Goal: Task Accomplishment & Management: Use online tool/utility

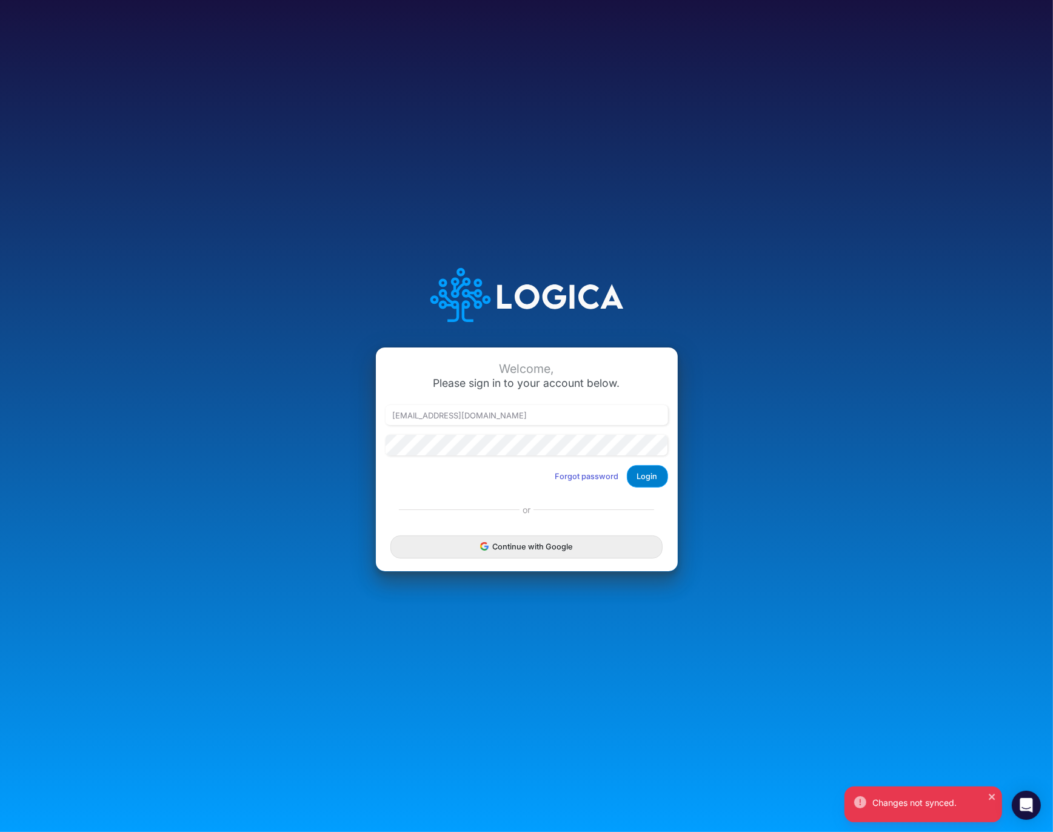
click at [635, 471] on button "Login" at bounding box center [647, 476] width 41 height 22
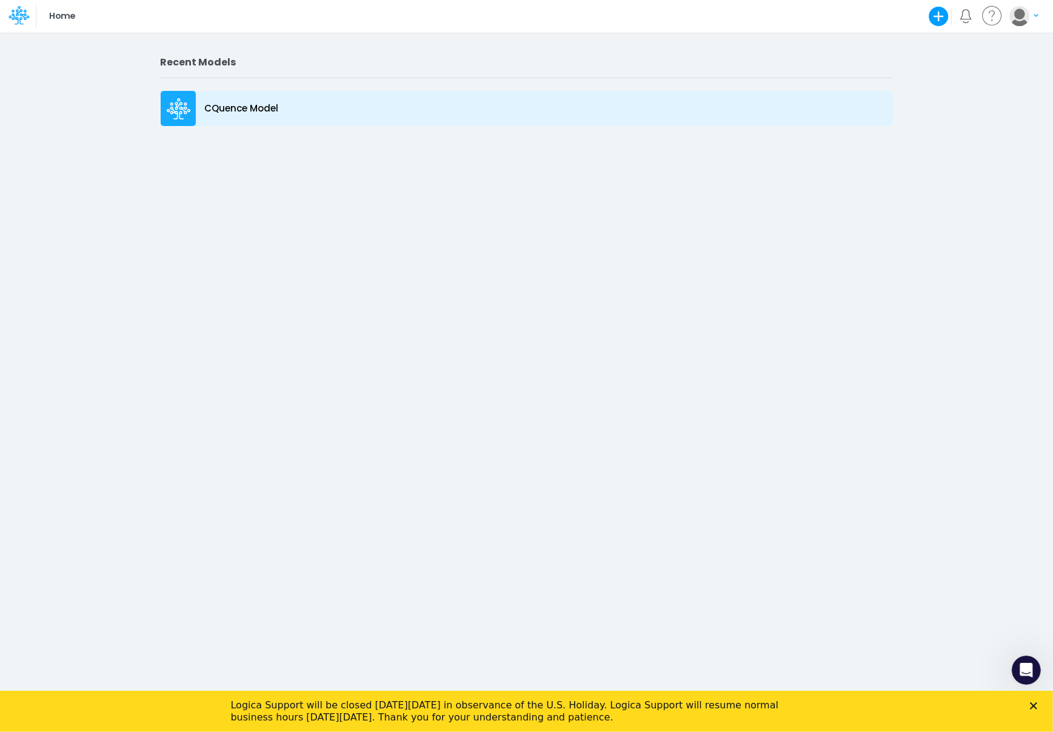
click at [179, 104] on icon at bounding box center [179, 106] width 8 height 8
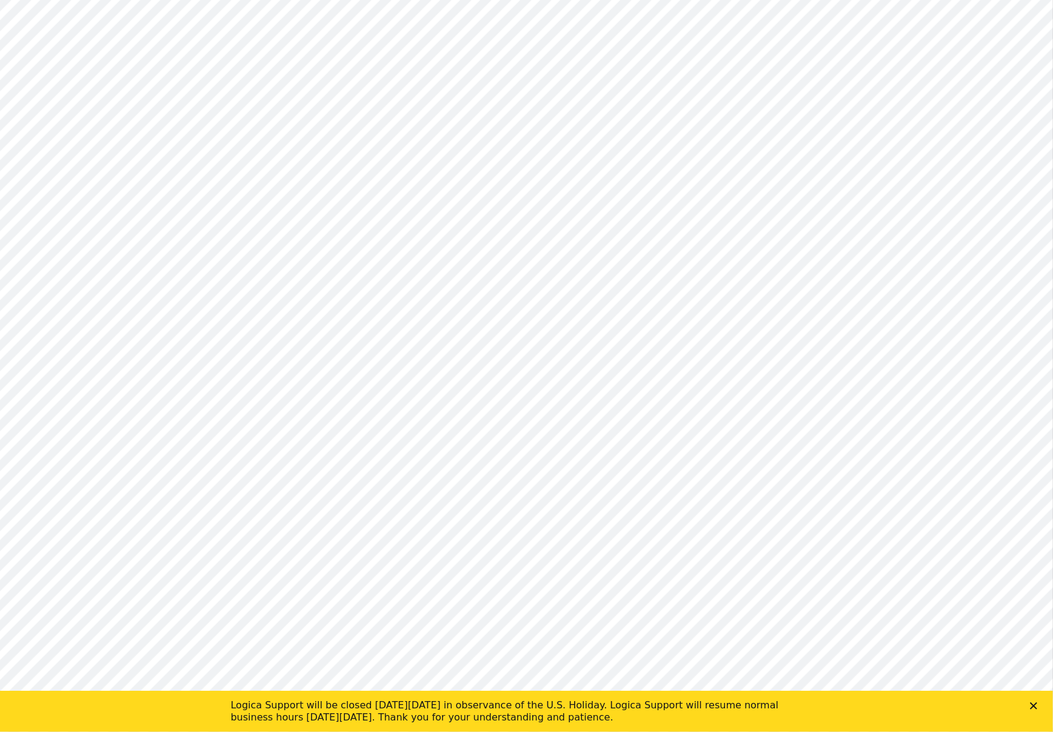
click at [1032, 705] on polygon "Close" at bounding box center [1033, 705] width 7 height 7
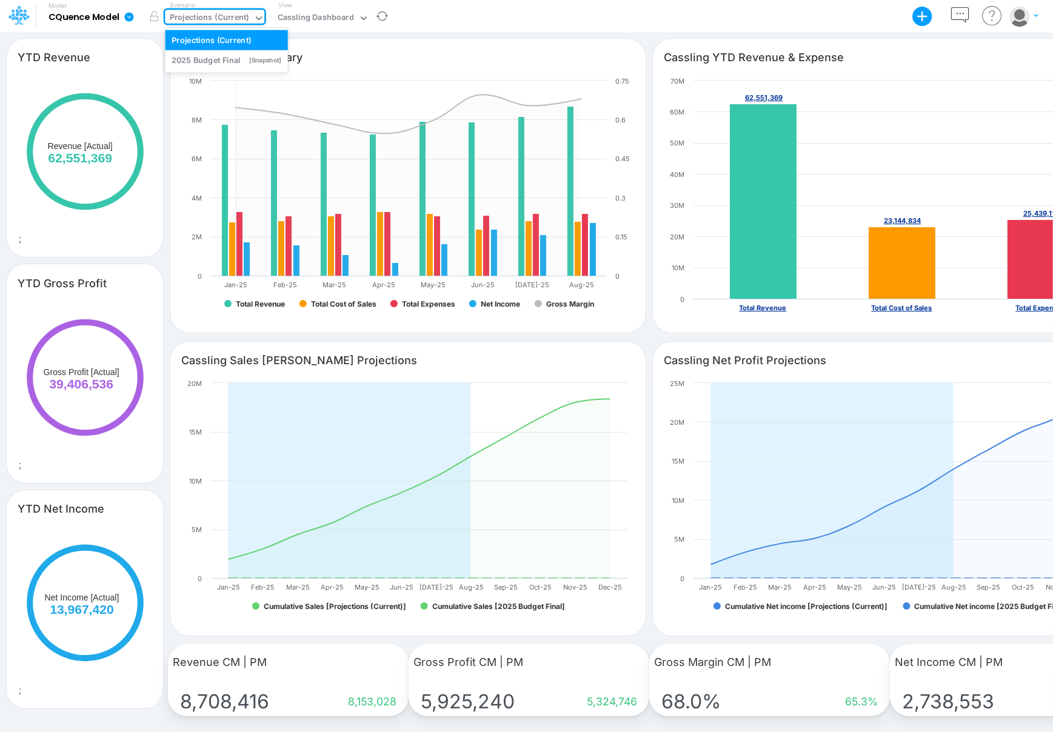
click at [253, 15] on icon at bounding box center [258, 18] width 11 height 11
click at [359, 16] on icon at bounding box center [363, 18] width 11 height 11
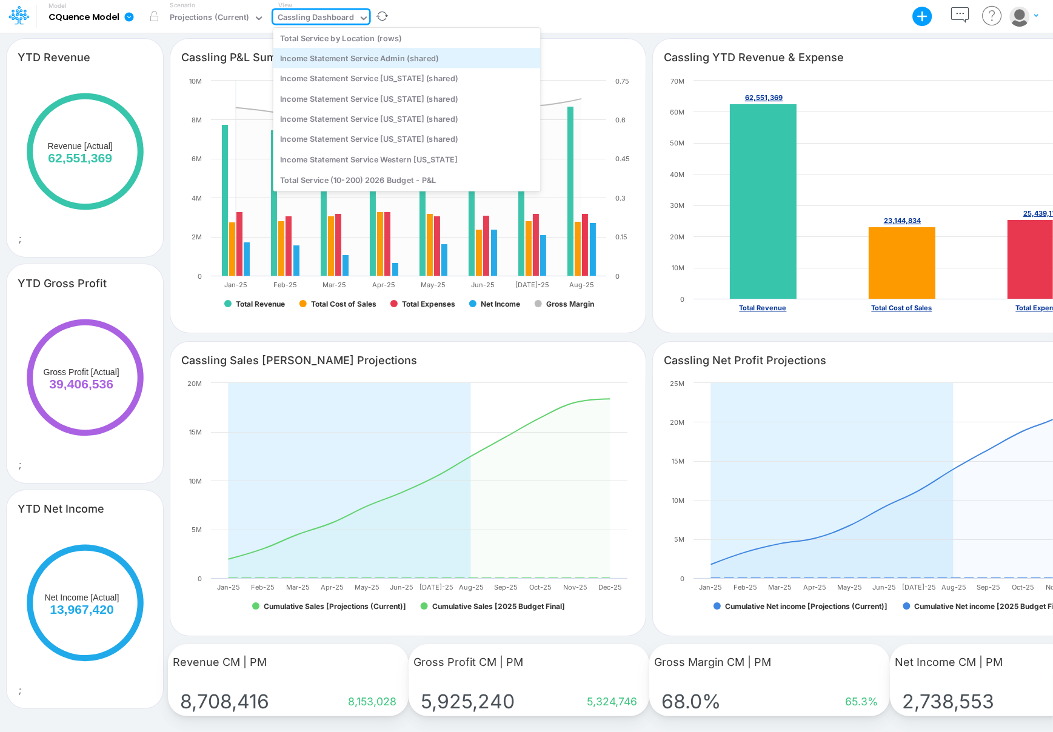
scroll to position [142, 0]
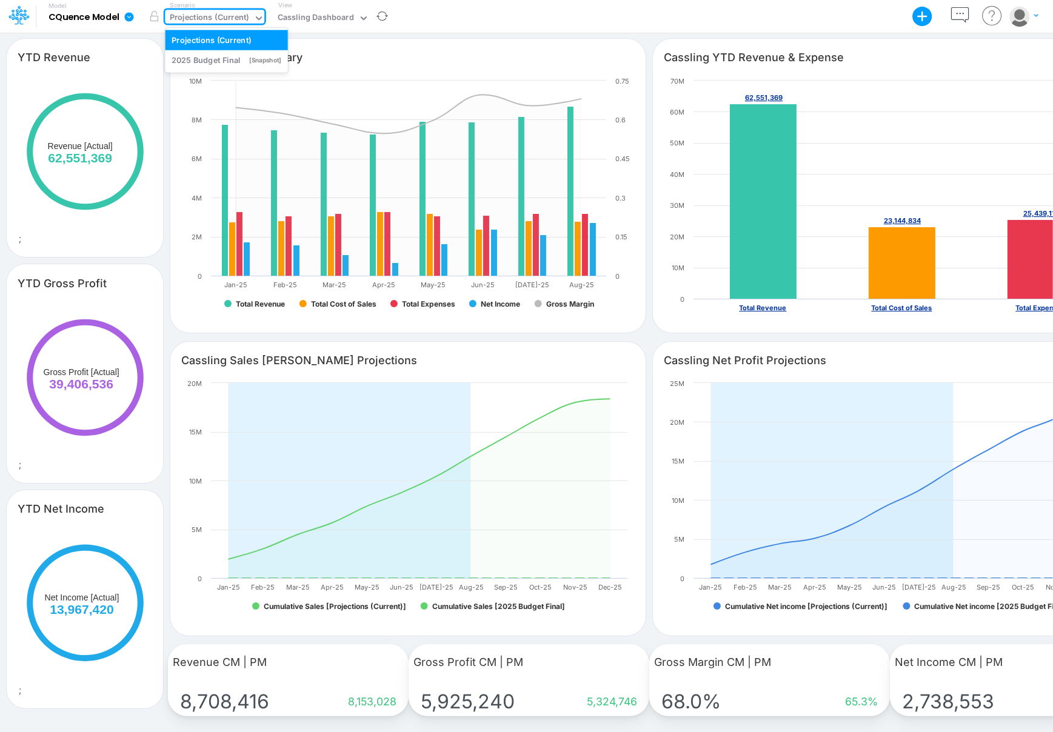
click at [245, 15] on div "Projections (Current)" at bounding box center [209, 19] width 79 height 14
click at [243, 56] on div "2025 Budget Final [Snapshot]" at bounding box center [227, 61] width 110 height 12
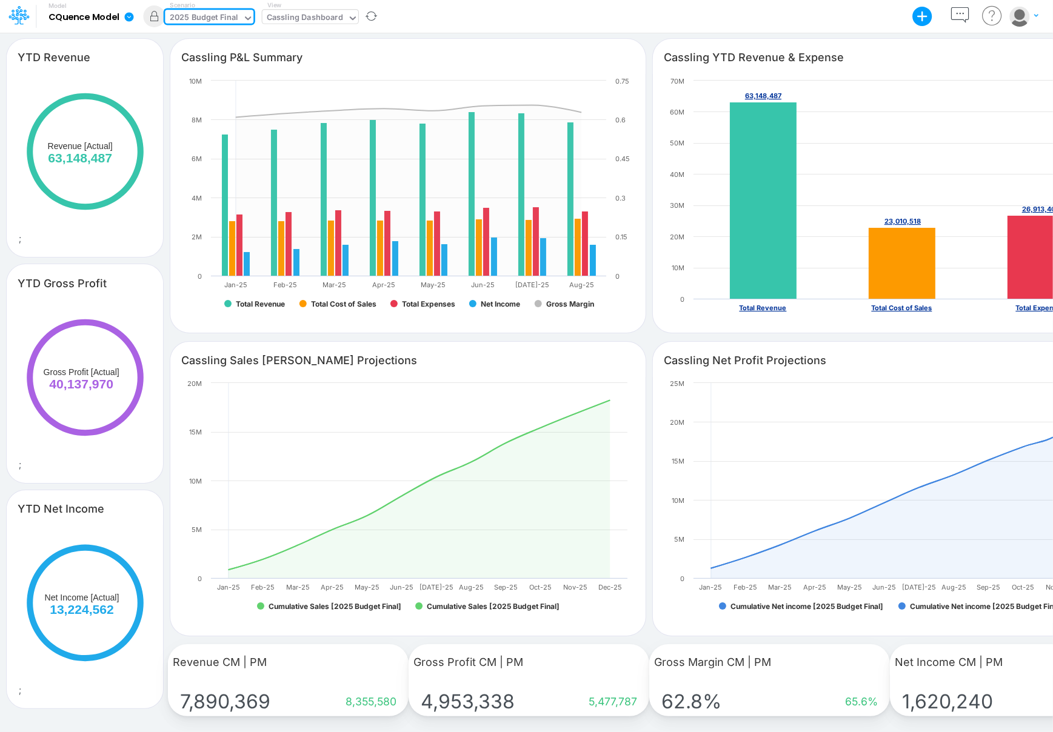
click at [347, 10] on div at bounding box center [350, 19] width 15 height 18
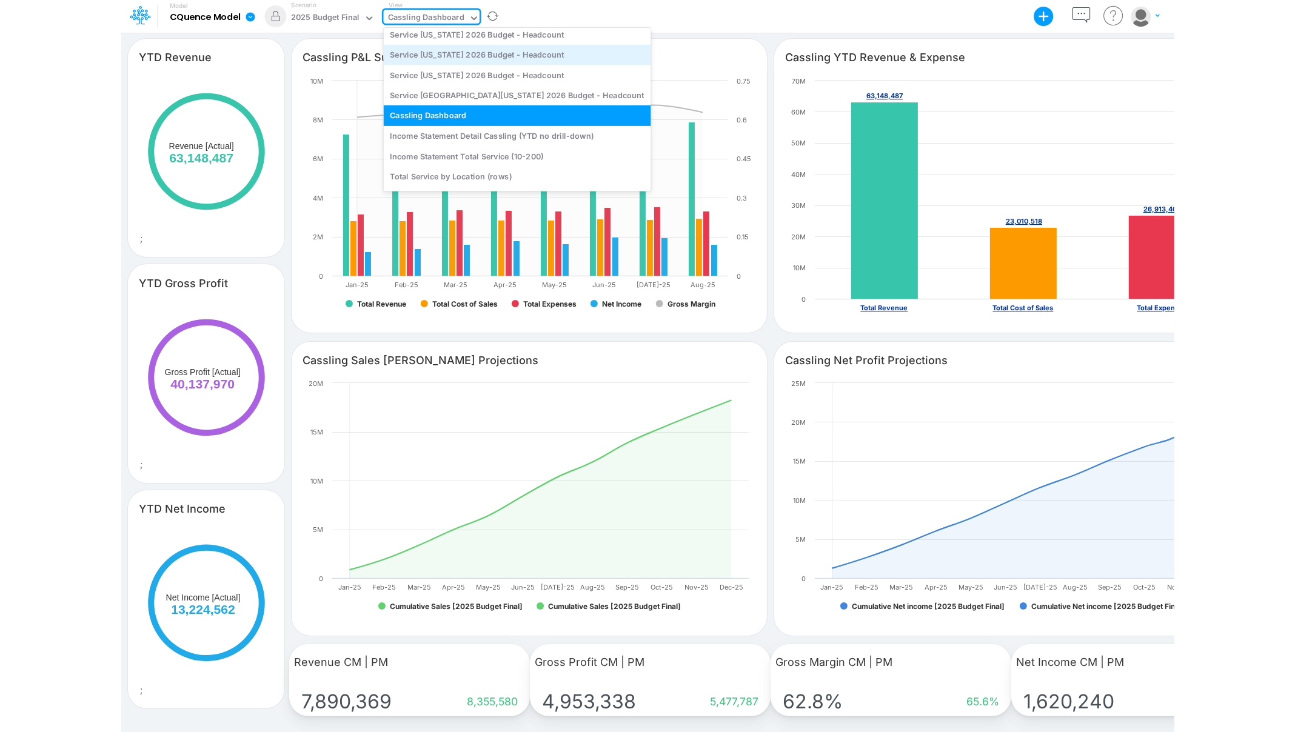
scroll to position [125, 0]
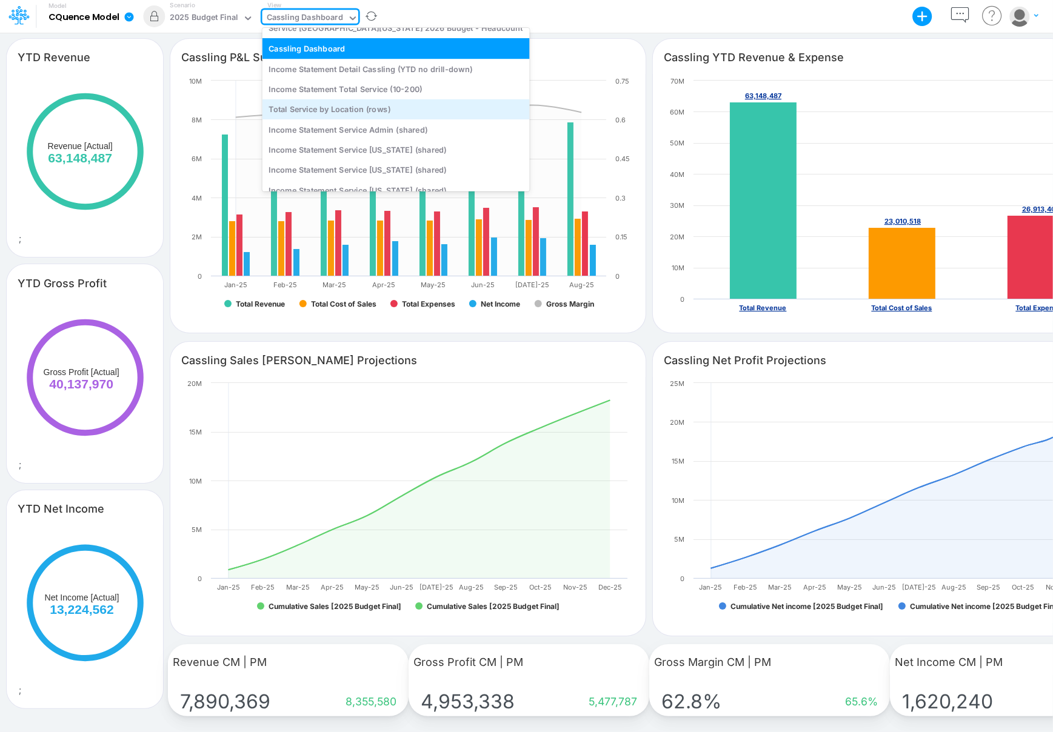
click at [355, 105] on div "Total Service by Location (rows)" at bounding box center [395, 109] width 267 height 20
